Goal: Communication & Community: Answer question/provide support

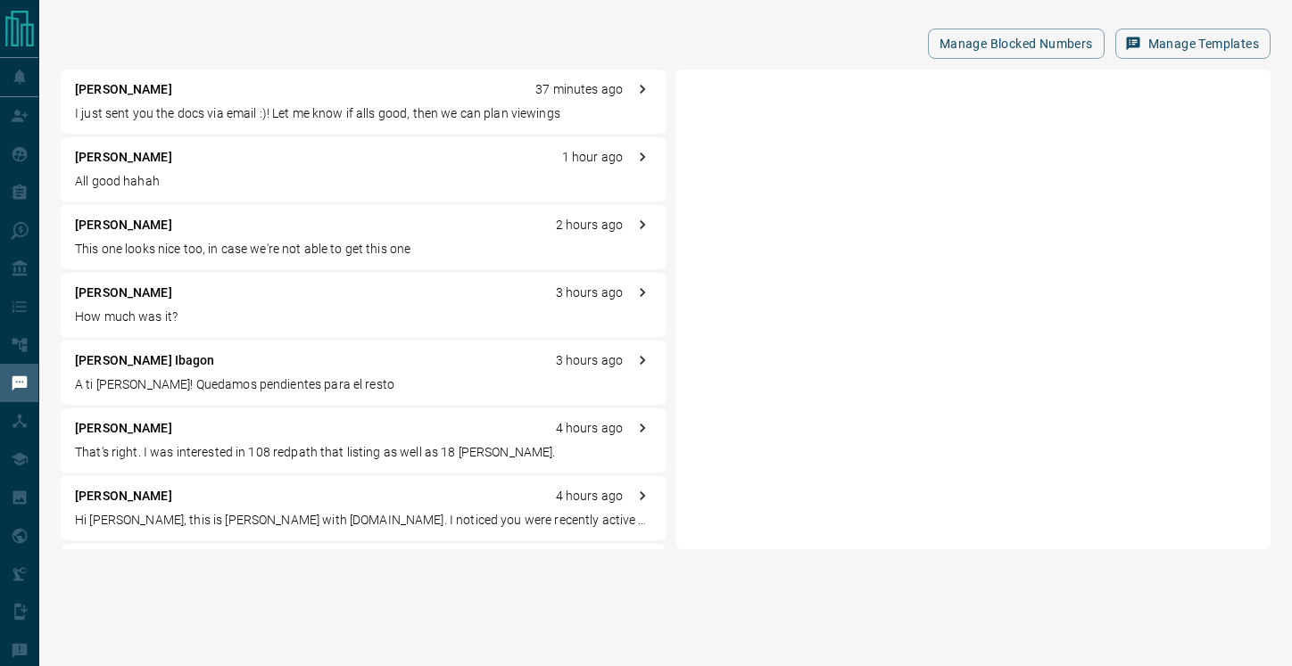
click at [170, 181] on p "All good hahah" at bounding box center [363, 181] width 576 height 19
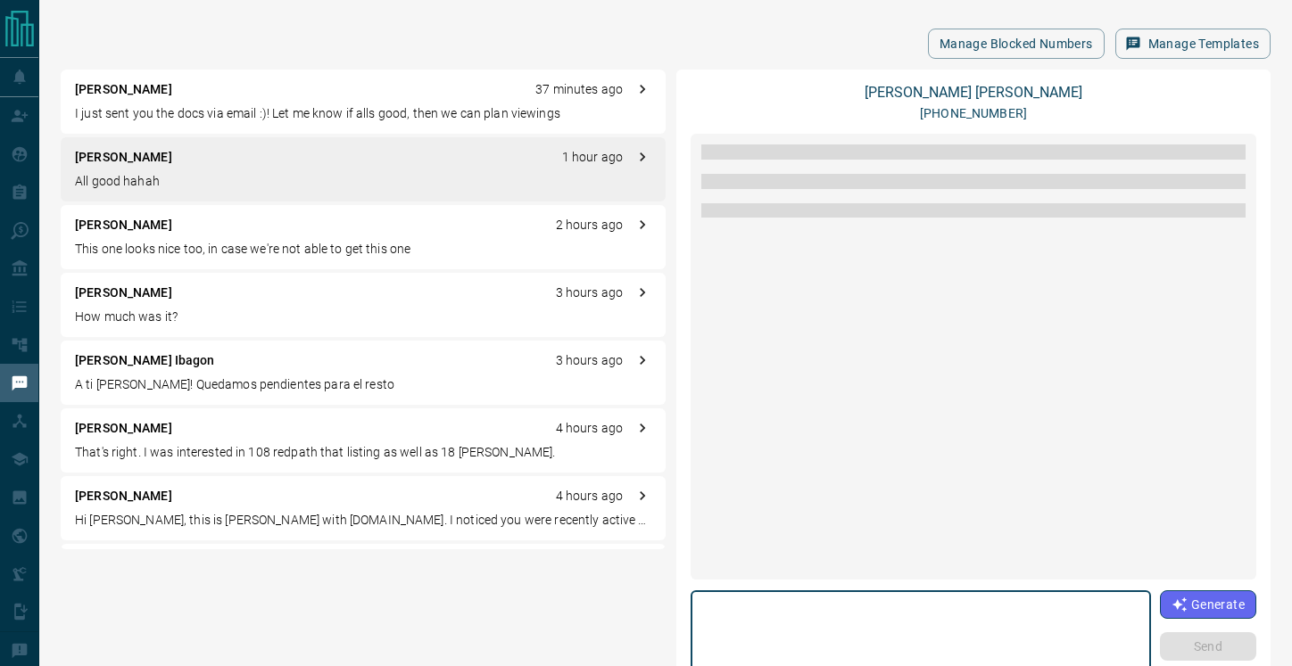
scroll to position [1993, 0]
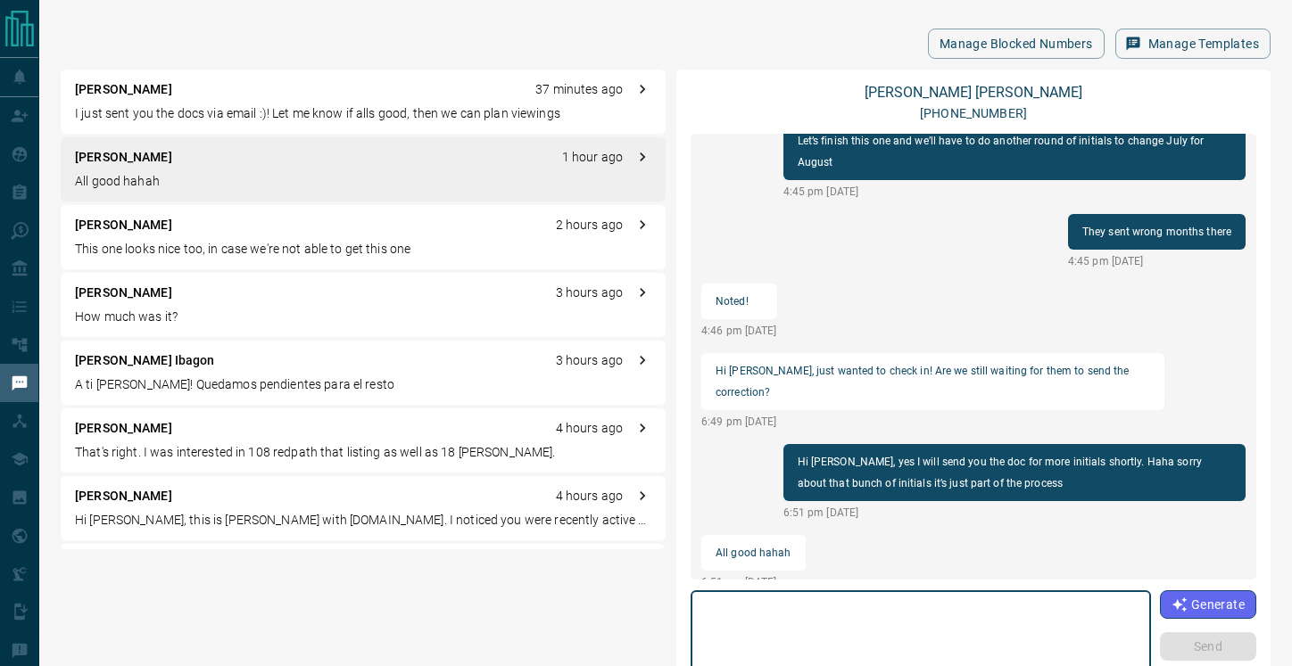
click at [779, 625] on textarea at bounding box center [920, 637] width 435 height 76
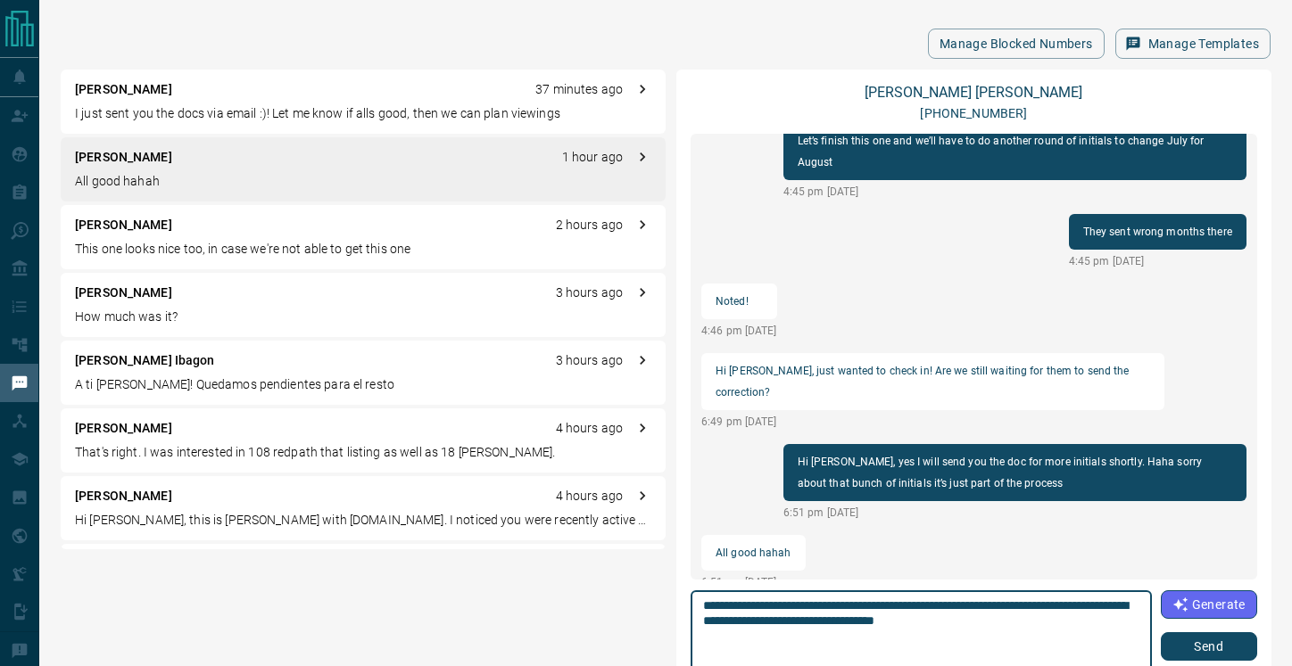
type textarea "**********"
click at [1204, 644] on button "Send" at bounding box center [1209, 647] width 96 height 29
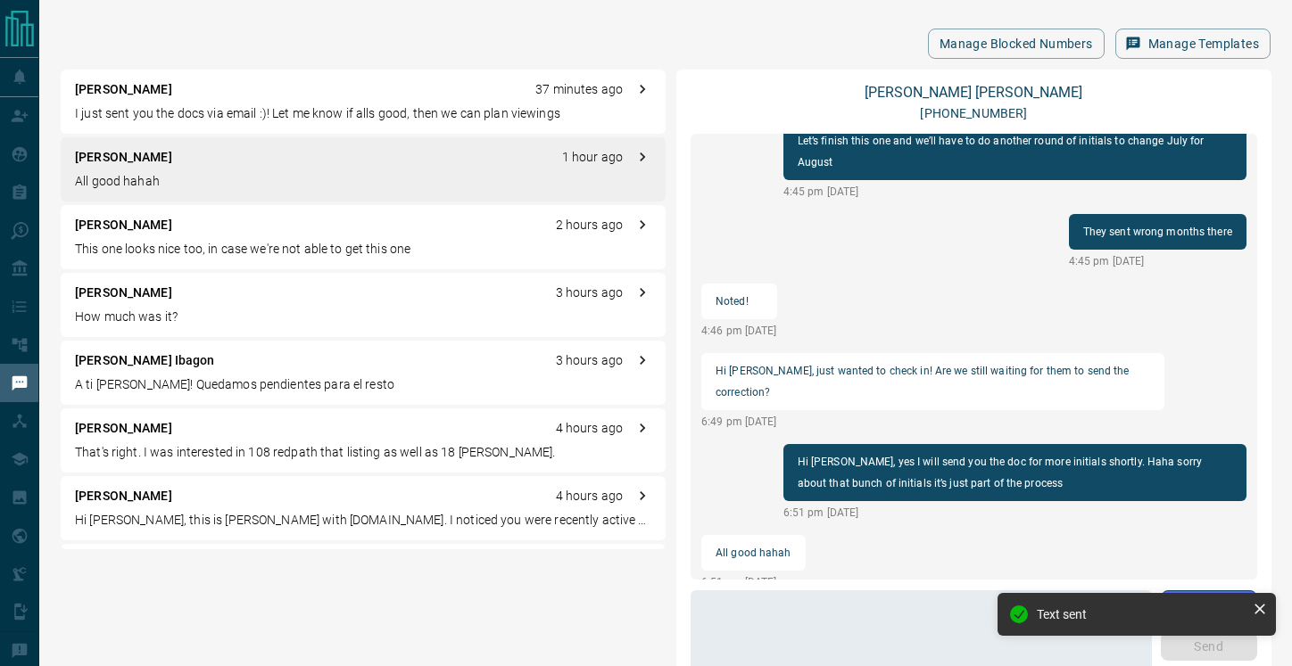
scroll to position [2015, 0]
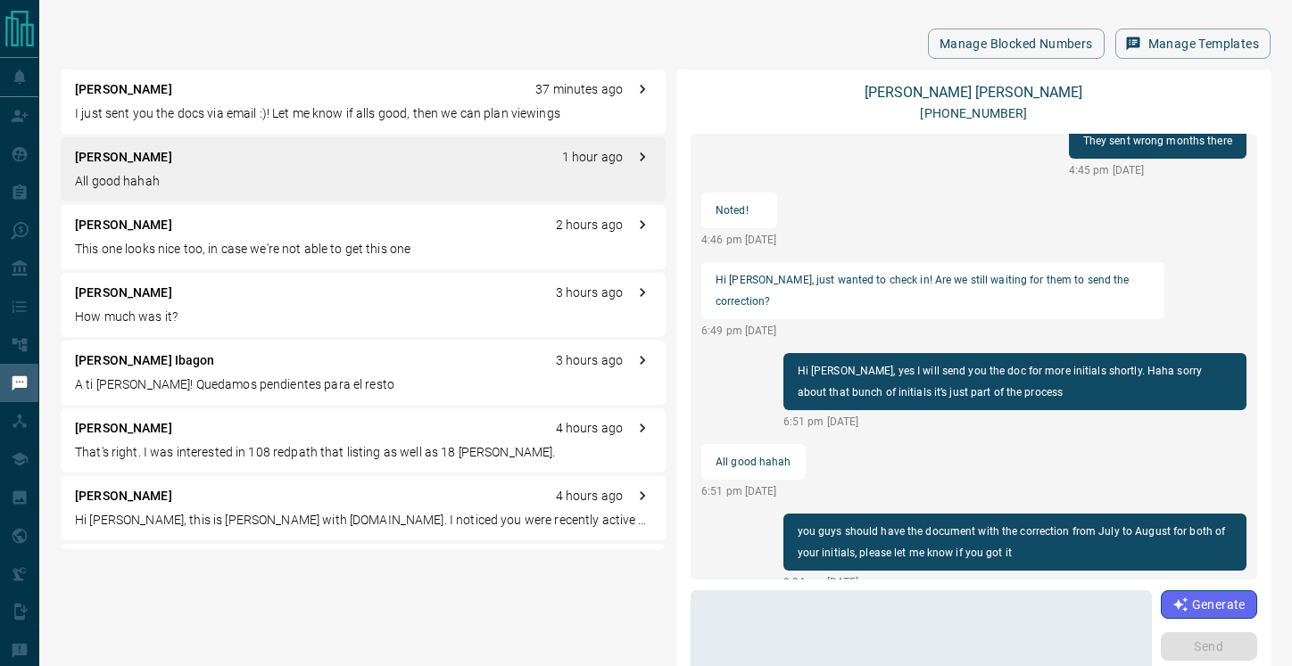
click at [218, 302] on div "[PERSON_NAME] 3 hours ago" at bounding box center [363, 293] width 576 height 19
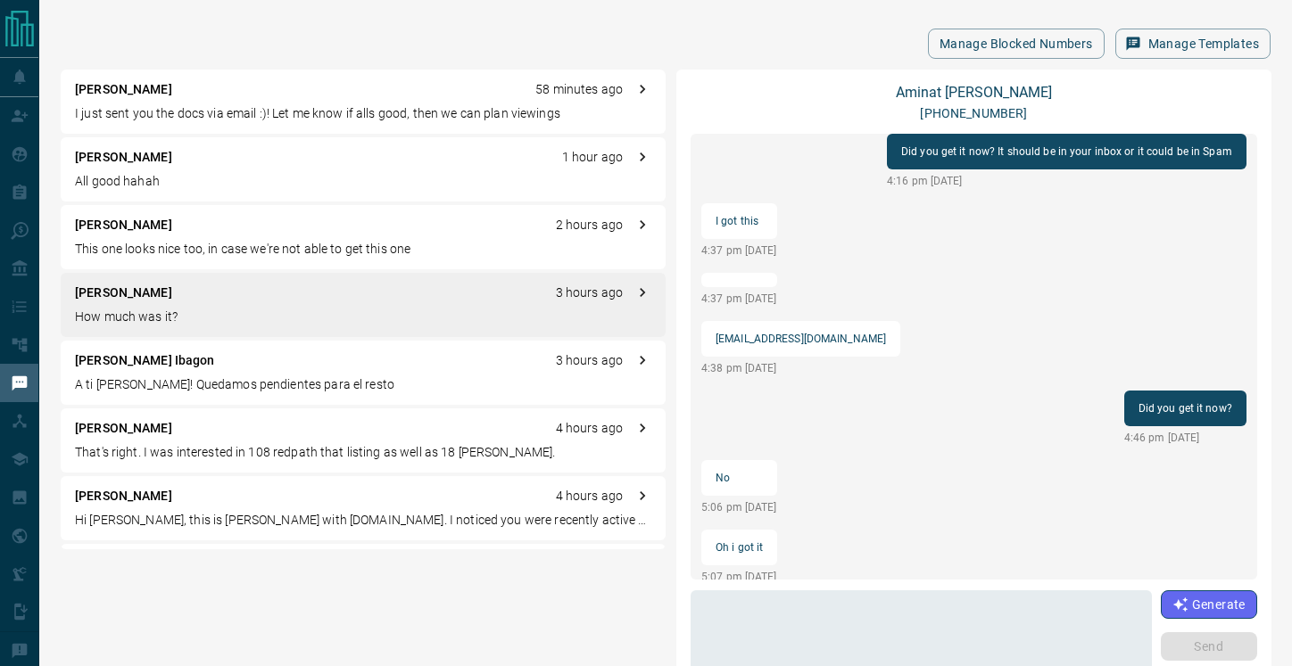
scroll to position [1124, 0]
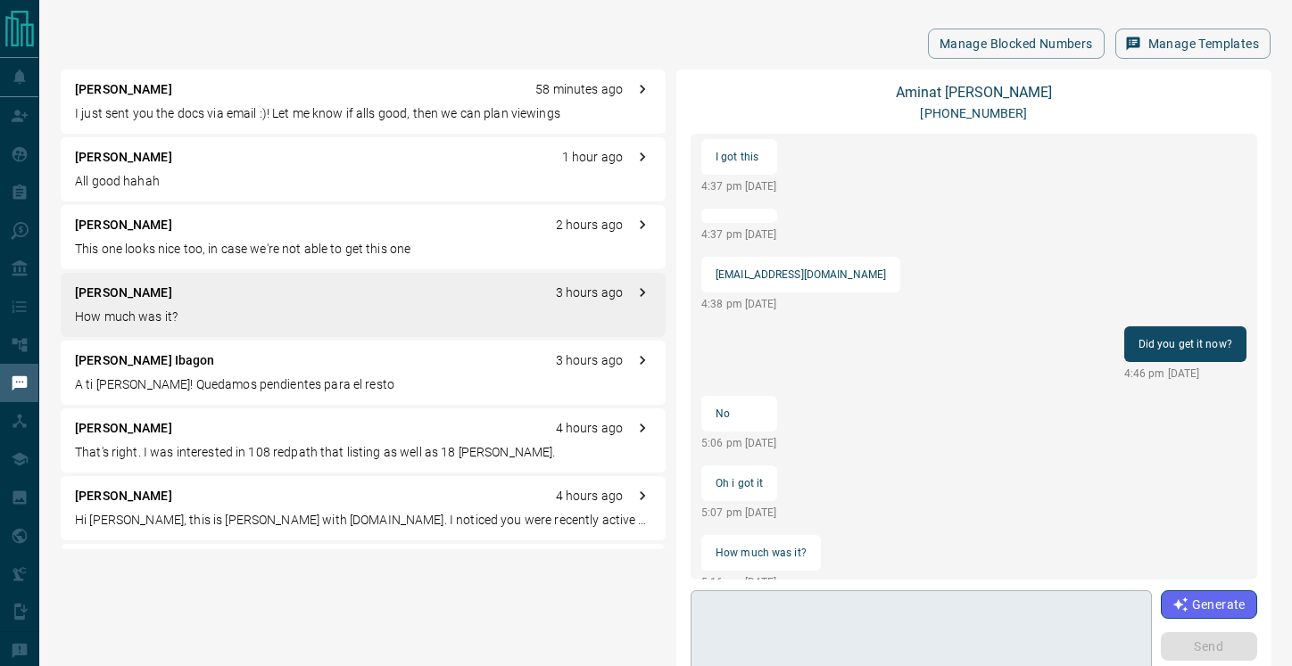
click at [800, 620] on textarea at bounding box center [921, 637] width 436 height 76
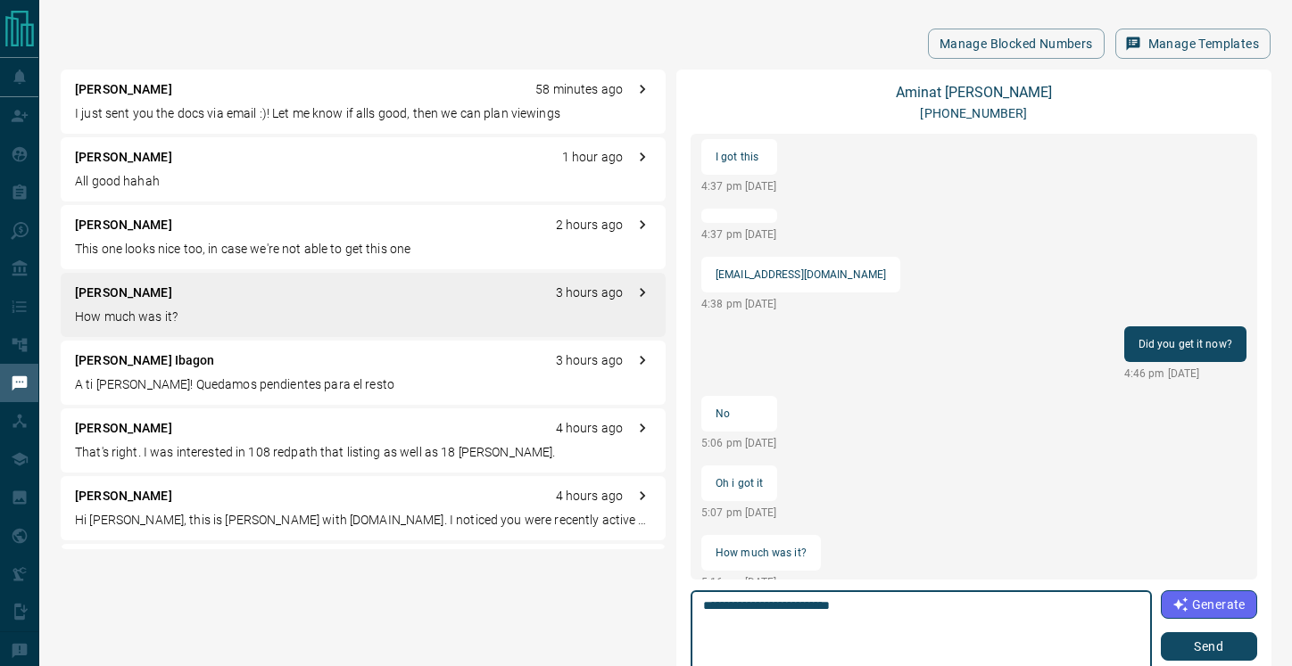
type textarea "**********"
click at [1203, 646] on button "Send" at bounding box center [1209, 647] width 96 height 29
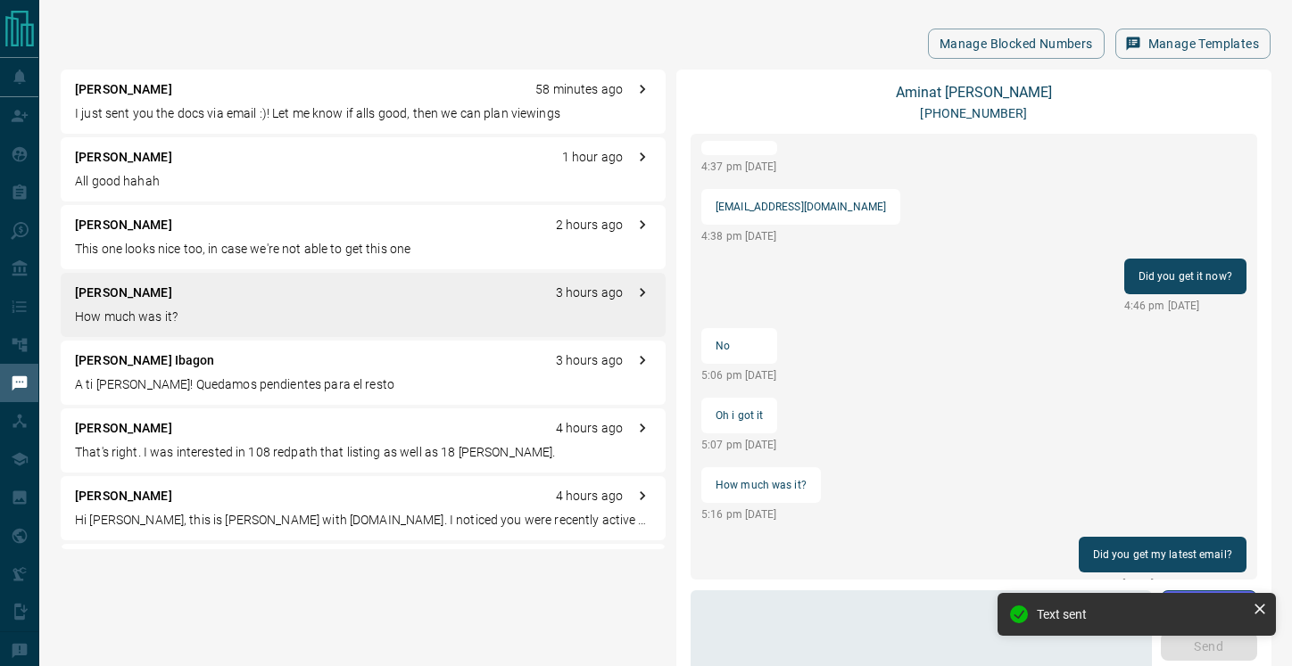
scroll to position [1194, 0]
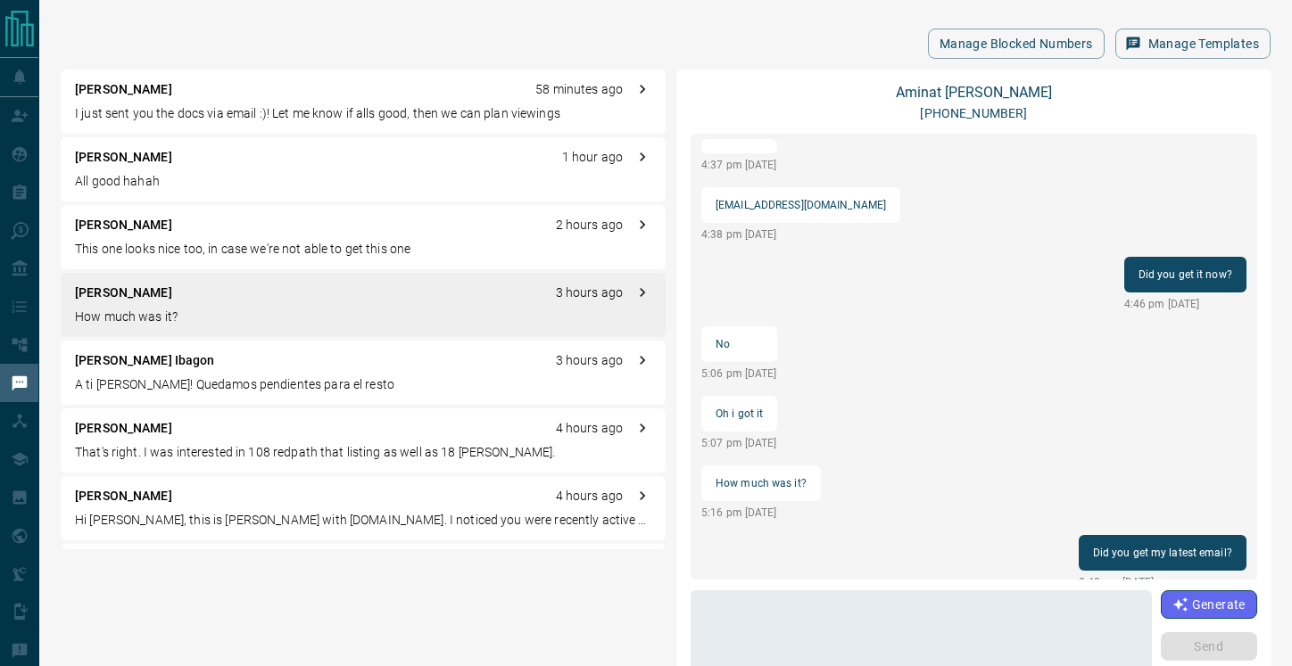
click at [153, 112] on p "I just sent you the docs via email :)! Let me know if alls good, then we can pl…" at bounding box center [363, 113] width 576 height 19
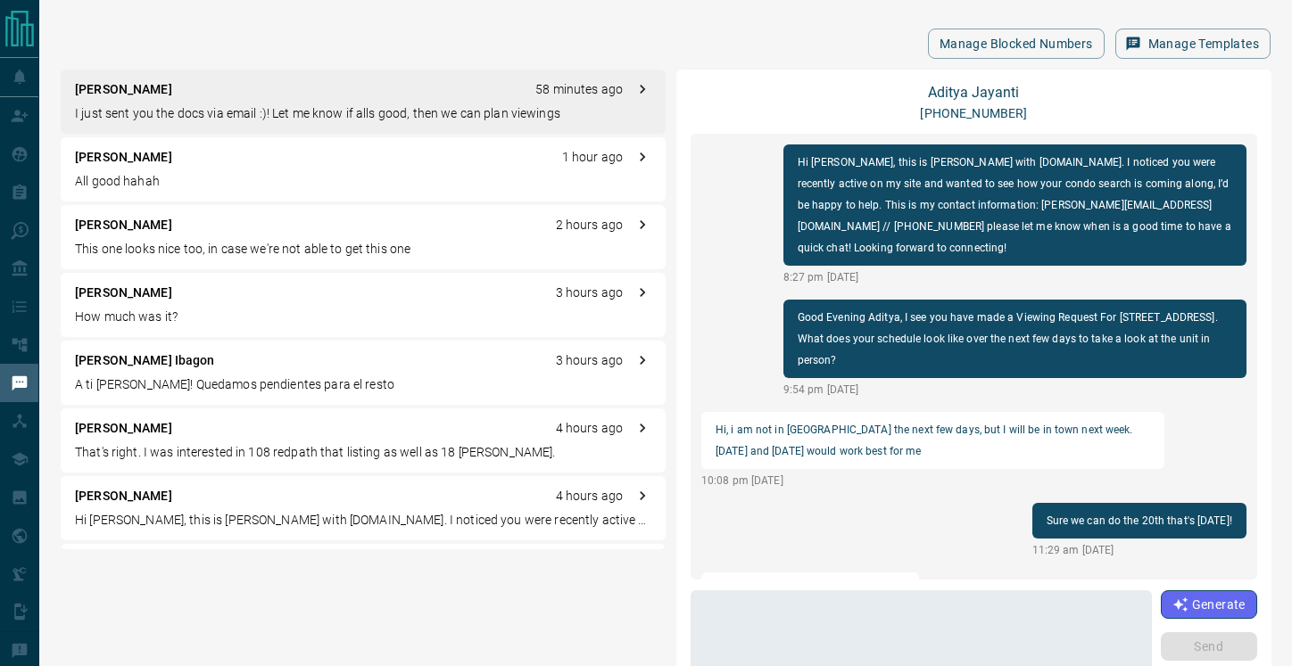
scroll to position [557, 0]
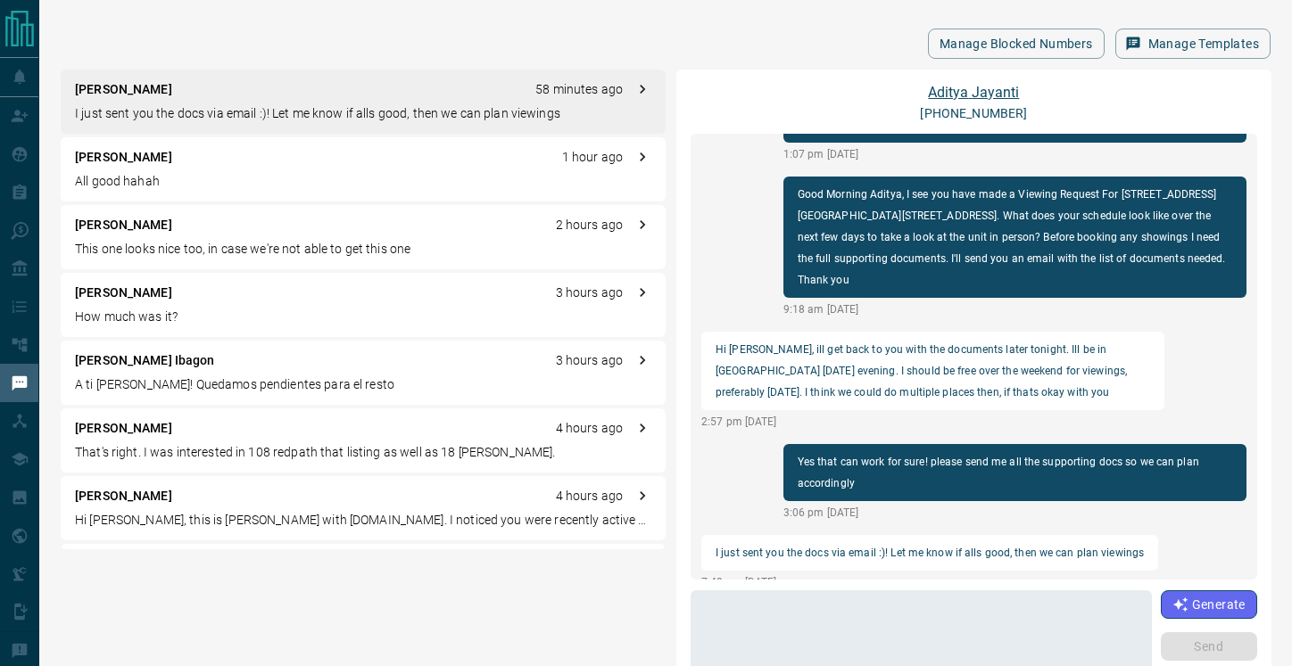
click at [976, 93] on link "[PERSON_NAME]" at bounding box center [973, 92] width 91 height 17
